Goal: Transaction & Acquisition: Purchase product/service

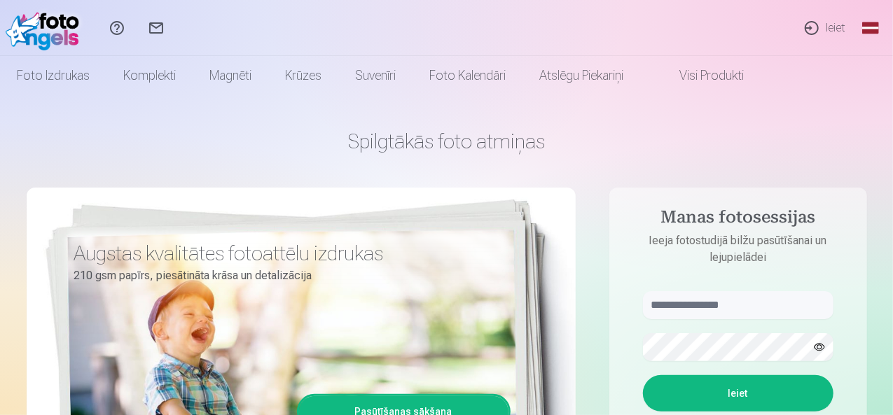
click at [830, 27] on link "Ieiet" at bounding box center [824, 28] width 64 height 56
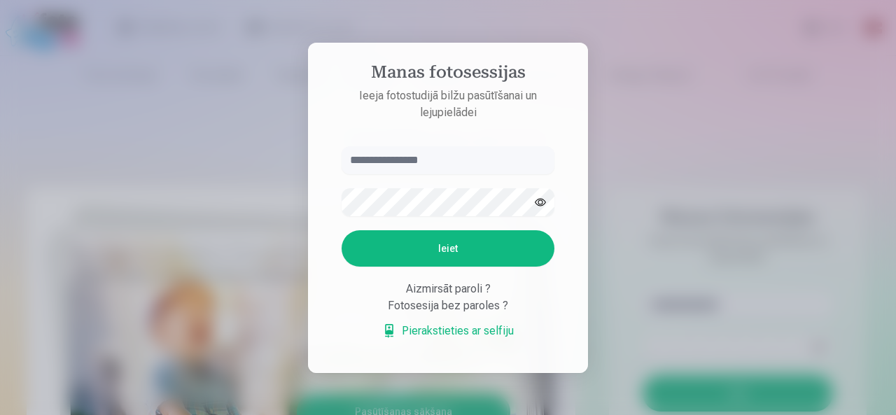
click at [436, 162] on input "text" at bounding box center [448, 160] width 213 height 28
type input "**********"
click at [435, 249] on button "Ieiet" at bounding box center [448, 248] width 213 height 36
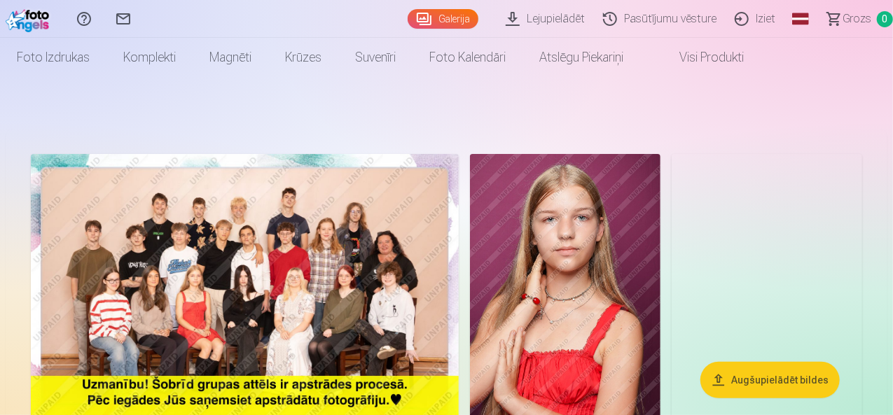
scroll to position [70, 0]
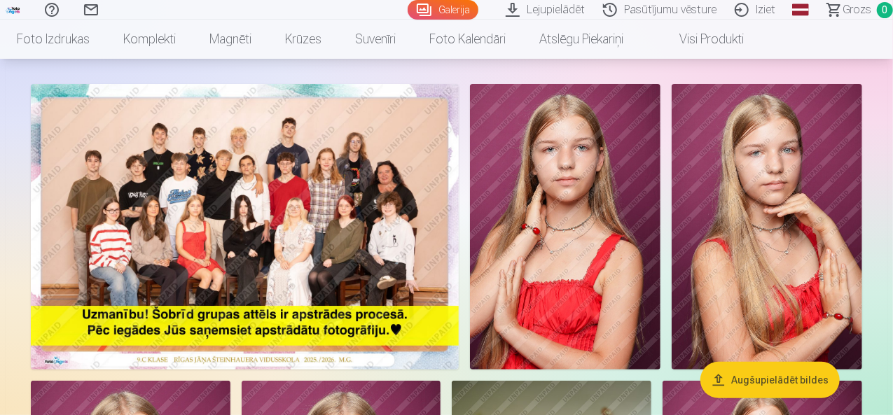
click at [386, 230] on img at bounding box center [245, 227] width 428 height 286
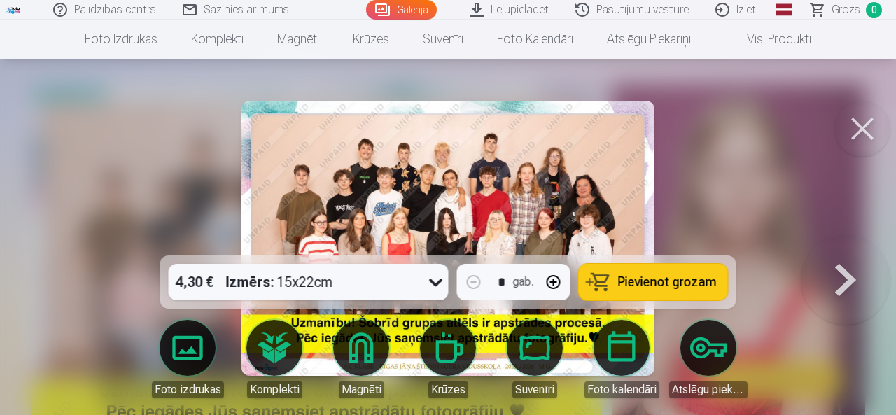
click at [762, 161] on div at bounding box center [448, 207] width 896 height 415
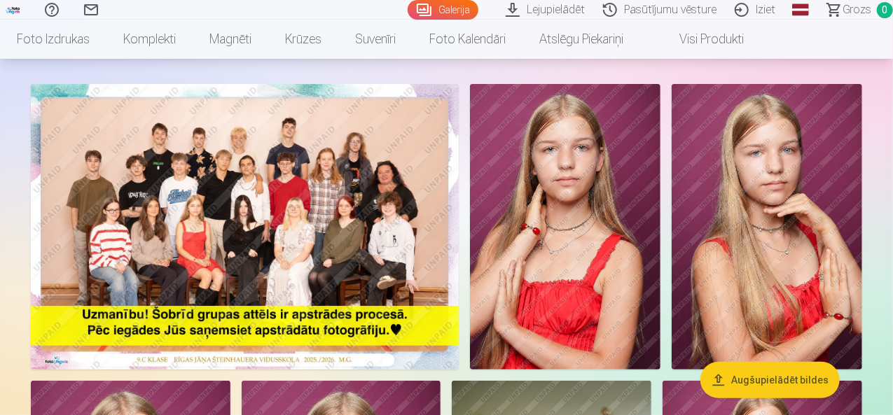
click at [347, 263] on img at bounding box center [245, 227] width 428 height 286
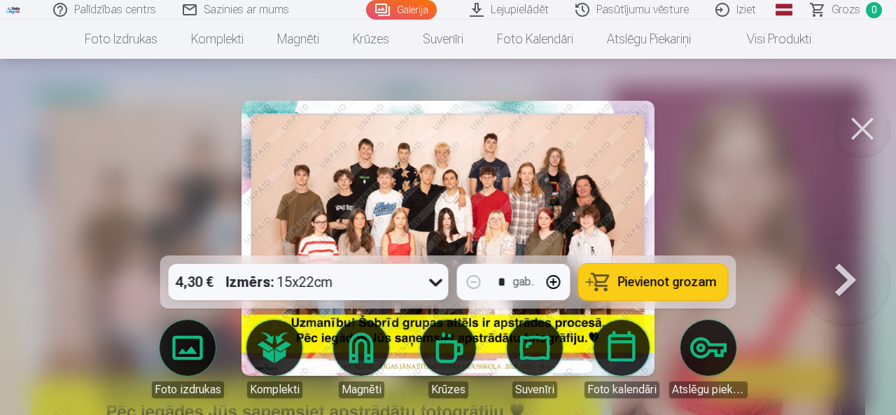
click at [395, 204] on img at bounding box center [448, 238] width 412 height 275
click at [462, 190] on img at bounding box center [448, 238] width 412 height 275
click at [849, 128] on button at bounding box center [863, 129] width 56 height 56
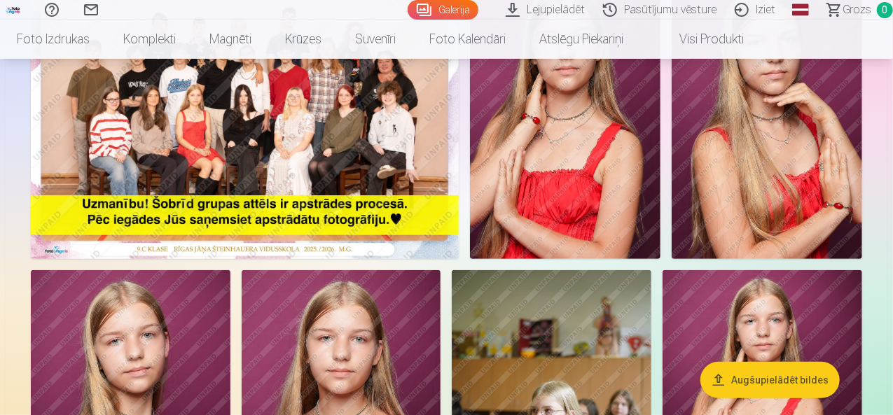
scroll to position [210, 0]
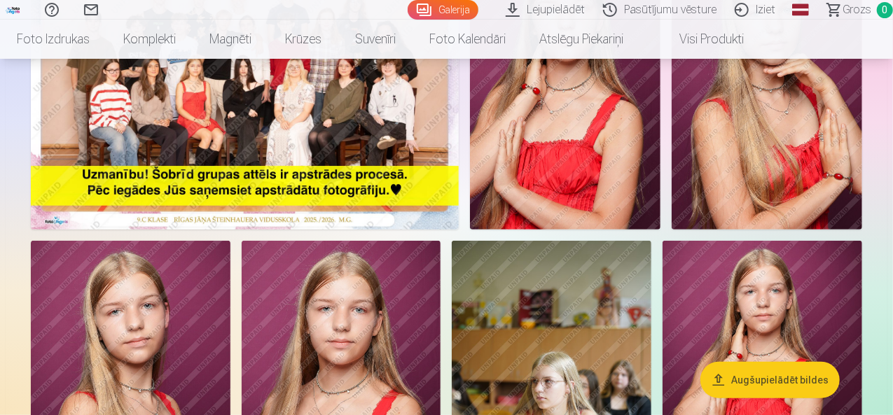
click at [377, 184] on img at bounding box center [245, 87] width 428 height 286
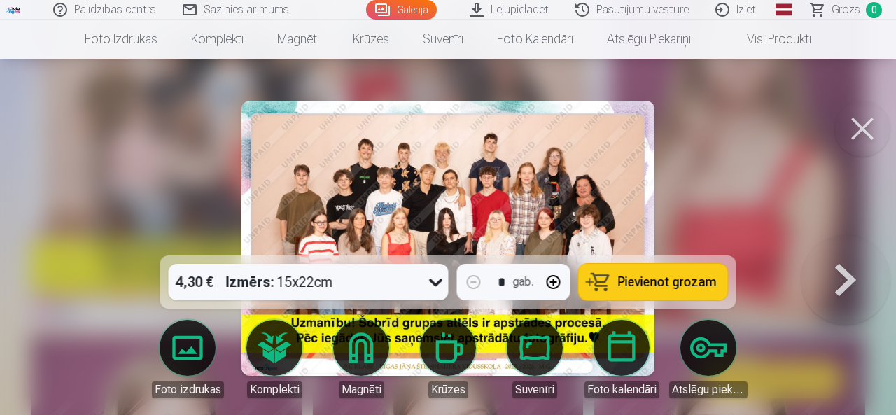
click at [641, 288] on span "Pievienot grozam" at bounding box center [667, 282] width 99 height 13
click at [858, 136] on button at bounding box center [863, 129] width 56 height 56
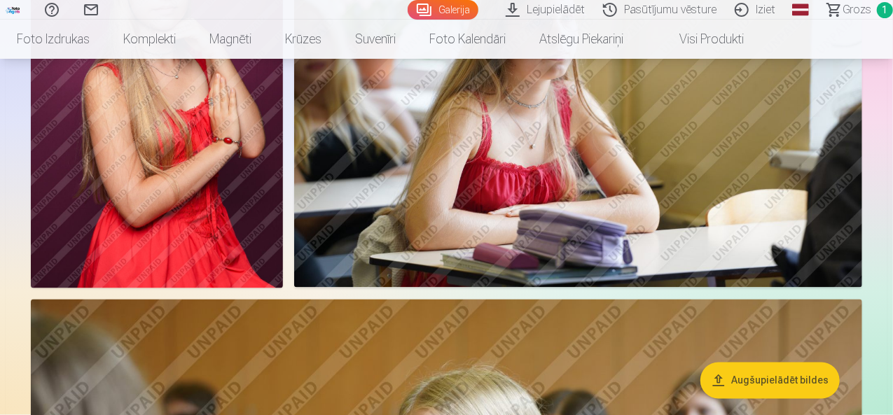
scroll to position [1260, 0]
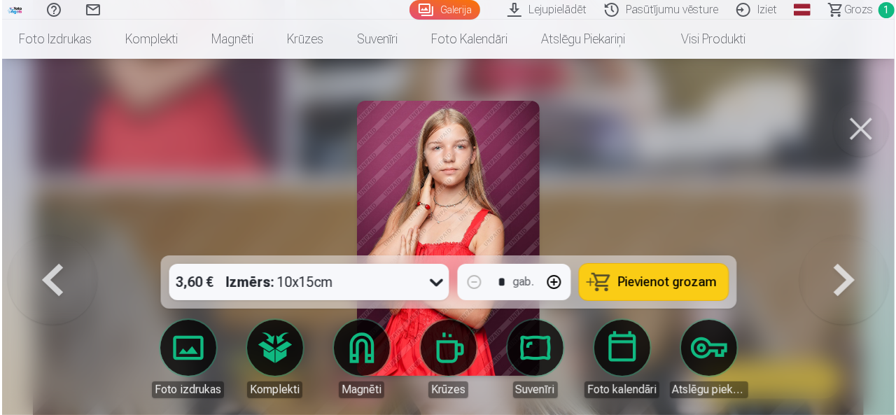
scroll to position [1263, 0]
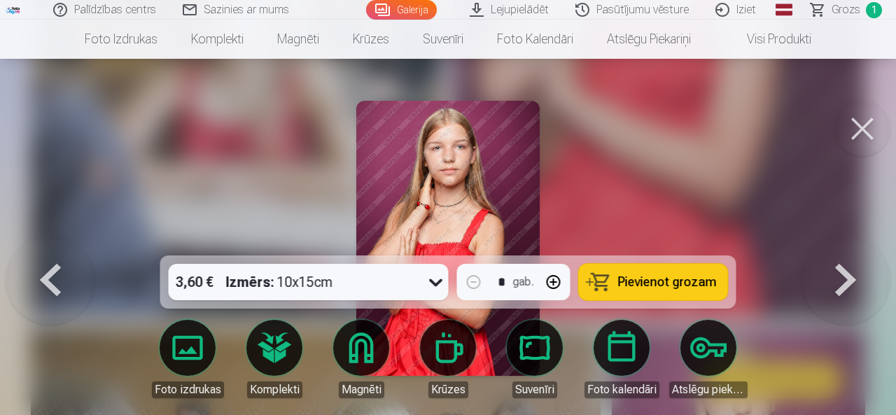
click at [690, 288] on span "Pievienot grozam" at bounding box center [667, 282] width 99 height 13
click at [866, 130] on button at bounding box center [863, 129] width 56 height 56
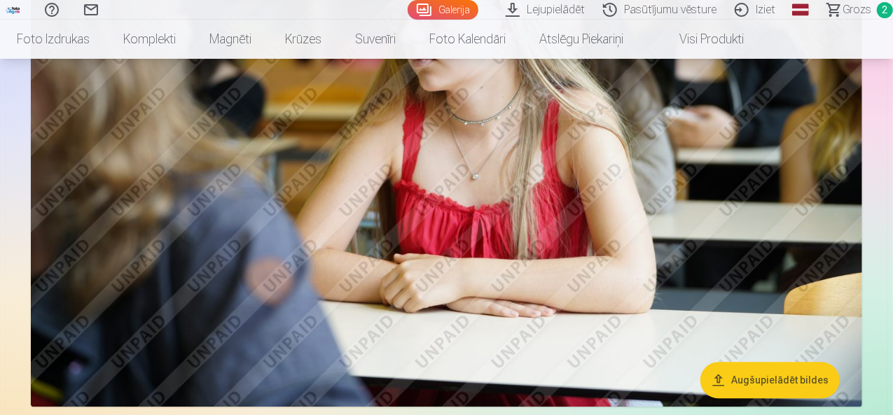
scroll to position [1540, 0]
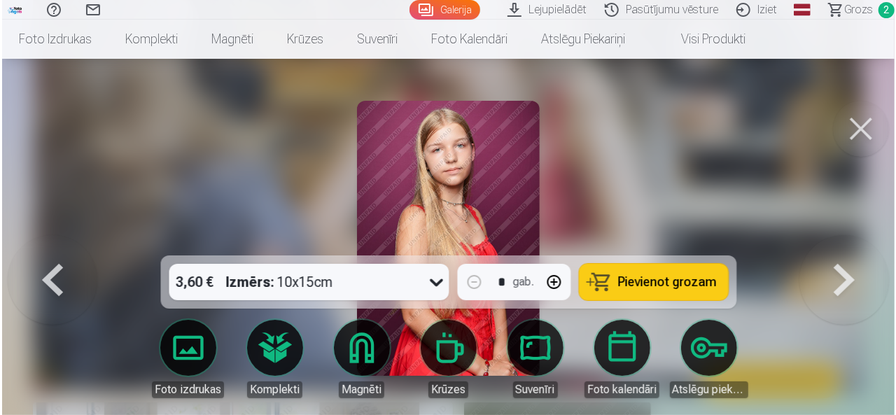
scroll to position [1616, 0]
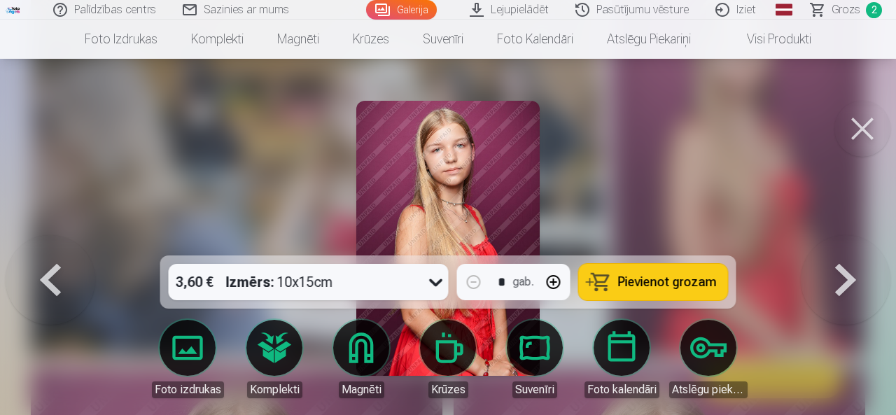
click at [664, 284] on span "Pievienot grozam" at bounding box center [667, 282] width 99 height 13
click at [867, 132] on button at bounding box center [863, 129] width 56 height 56
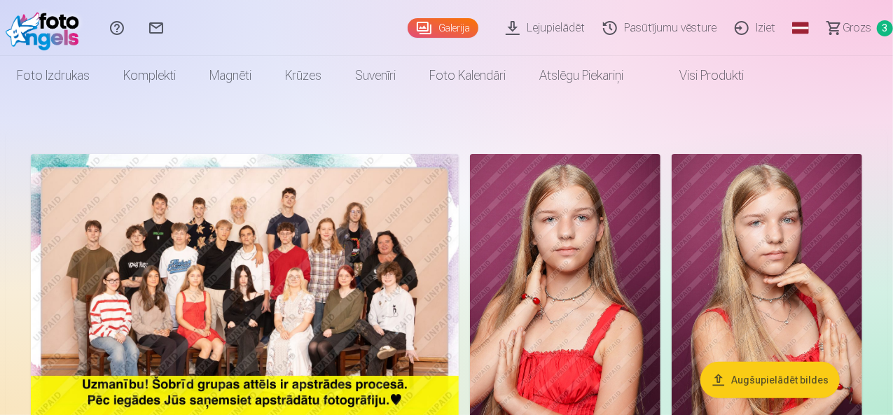
click at [660, 272] on img at bounding box center [565, 297] width 190 height 286
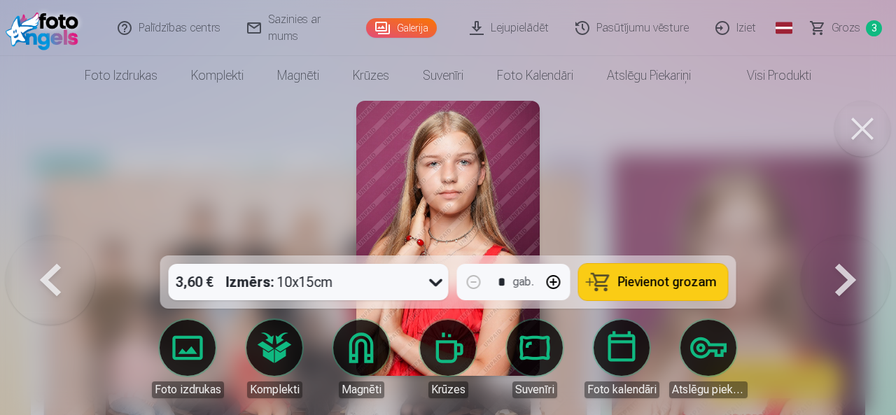
click at [687, 286] on span "Pievienot grozam" at bounding box center [667, 282] width 99 height 13
click at [844, 27] on span "Grozs" at bounding box center [846, 28] width 29 height 17
